Goal: Task Accomplishment & Management: Use online tool/utility

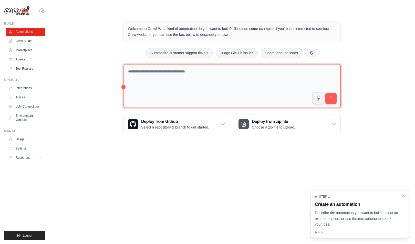
click at [232, 83] on textarea at bounding box center [231, 86] width 217 height 44
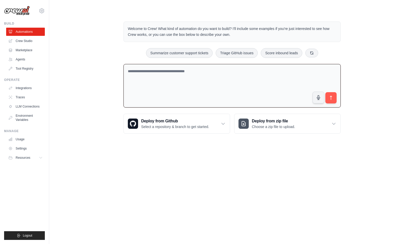
click at [232, 83] on textarea at bounding box center [231, 86] width 217 height 44
click at [174, 72] on textarea "**********" at bounding box center [231, 86] width 217 height 44
type textarea "**********"
click at [331, 101] on button "submit" at bounding box center [331, 98] width 12 height 12
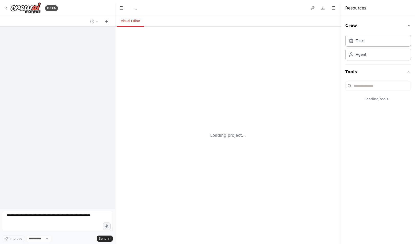
select select "****"
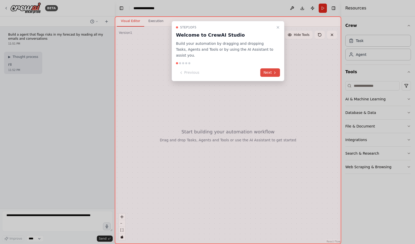
click at [270, 69] on button "Next" at bounding box center [270, 72] width 20 height 8
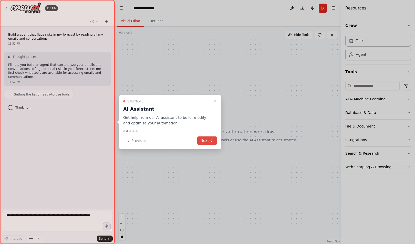
click at [212, 143] on button "Next" at bounding box center [207, 141] width 20 height 8
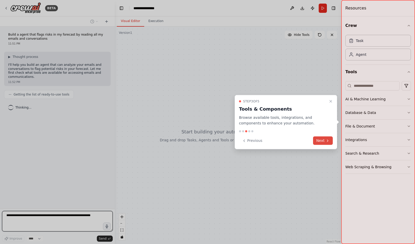
click at [323, 139] on button "Next" at bounding box center [323, 141] width 20 height 8
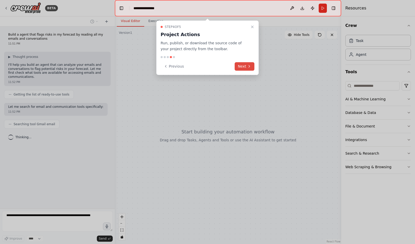
click at [249, 67] on icon at bounding box center [249, 66] width 4 height 4
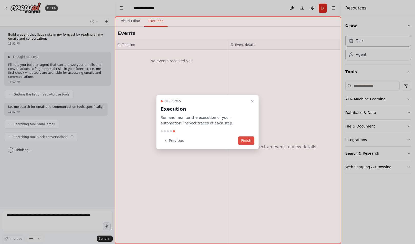
click at [247, 138] on button "Finish" at bounding box center [246, 141] width 16 height 8
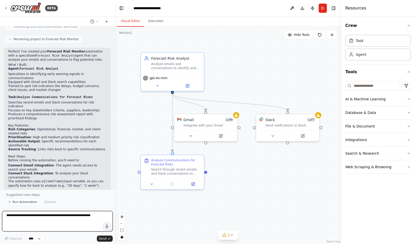
scroll to position [303, 0]
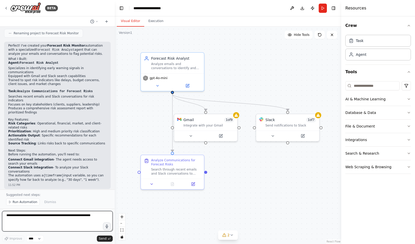
click at [38, 220] on textarea at bounding box center [57, 221] width 111 height 20
type textarea "**********"
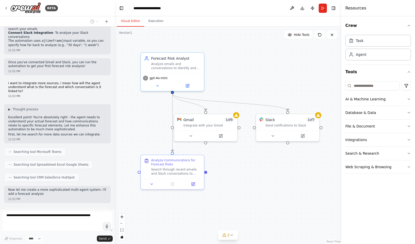
scroll to position [442, 0]
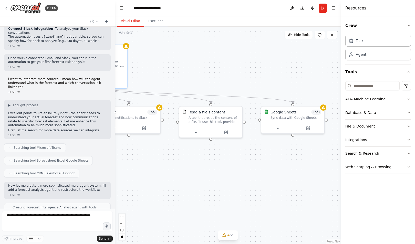
drag, startPoint x: 295, startPoint y: 187, endPoint x: 137, endPoint y: 179, distance: 159.0
click at [137, 179] on div ".deletable-edge-delete-btn { width: 20px; height: 20px; border: 0px solid #ffff…" at bounding box center [228, 135] width 226 height 217
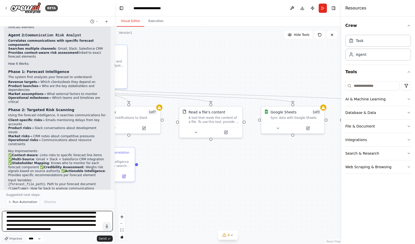
scroll to position [7, 0]
type textarea "**********"
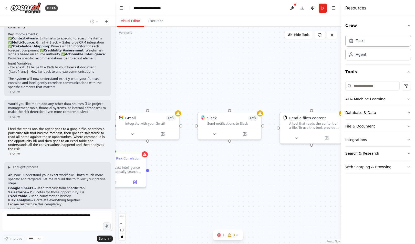
scroll to position [997, 0]
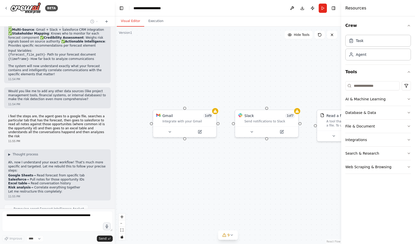
drag, startPoint x: 173, startPoint y: 165, endPoint x: 309, endPoint y: 169, distance: 135.3
click at [309, 169] on div "Gmail 1 of 9 Integrate with your Gmail Slack 1 of 7 Send notifications to Slack…" at bounding box center [228, 135] width 226 height 217
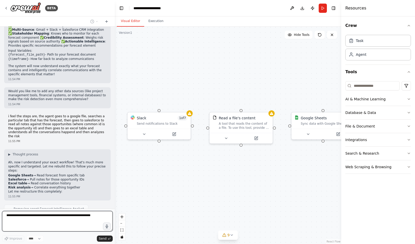
drag, startPoint x: 298, startPoint y: 174, endPoint x: 184, endPoint y: 181, distance: 114.2
click at [184, 181] on div "Gmail 1 of 9 Integrate with your Gmail Slack 1 of 7 Send notifications to Slack…" at bounding box center [228, 135] width 226 height 217
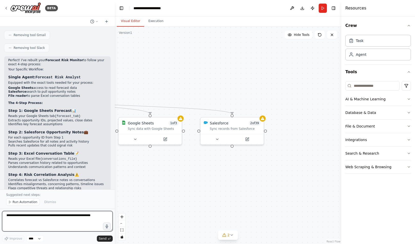
scroll to position [1366, 0]
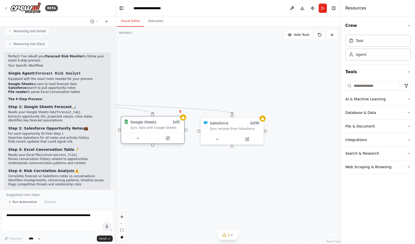
click at [142, 128] on div "Sync data with Google Sheets" at bounding box center [155, 128] width 51 height 4
click at [137, 137] on icon at bounding box center [138, 138] width 4 height 4
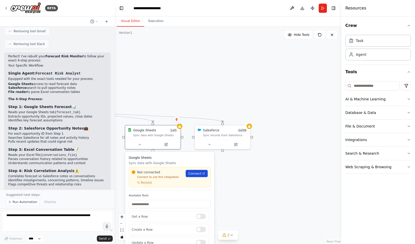
click at [200, 172] on span "Connect" at bounding box center [194, 173] width 13 height 5
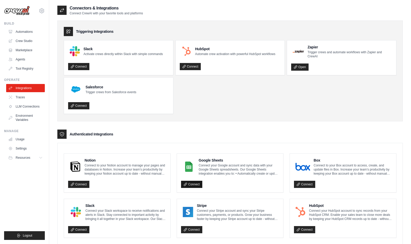
click at [191, 184] on link "Connect" at bounding box center [191, 184] width 21 height 7
